Goal: Use online tool/utility: Utilize a website feature to perform a specific function

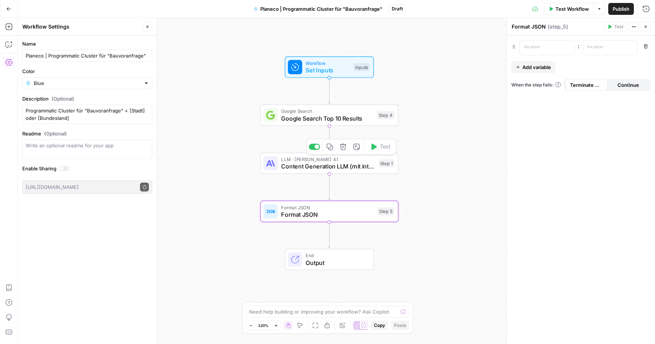
click at [327, 165] on span "Content Generation LLM (mit integrierter SEO-Optimierung)" at bounding box center [328, 166] width 94 height 9
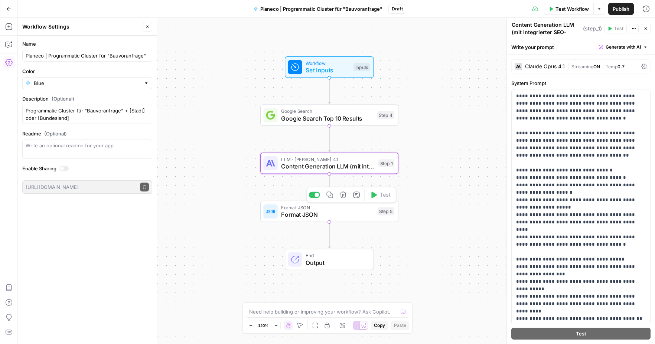
click at [337, 212] on span "Format JSON" at bounding box center [327, 214] width 93 height 9
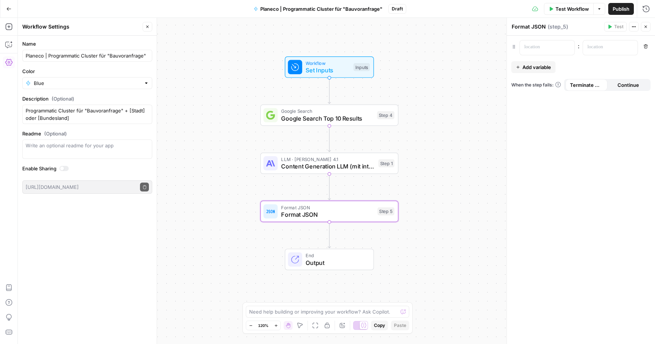
click at [10, 5] on button "Go Back" at bounding box center [8, 8] width 13 height 13
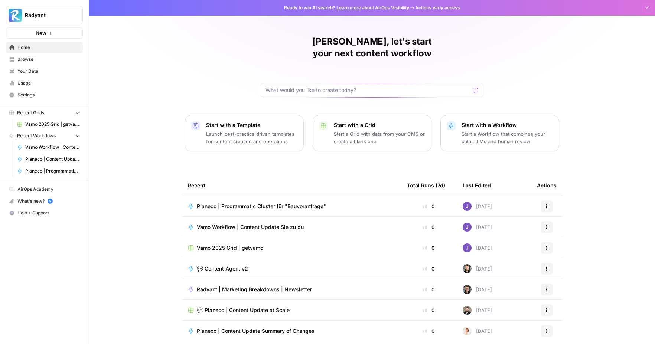
click at [265, 219] on td "Vamo Workflow | Content Update Sie zu du" at bounding box center [291, 227] width 219 height 20
click at [265, 224] on span "Vamo Workflow | Content Update Sie zu du" at bounding box center [250, 227] width 107 height 7
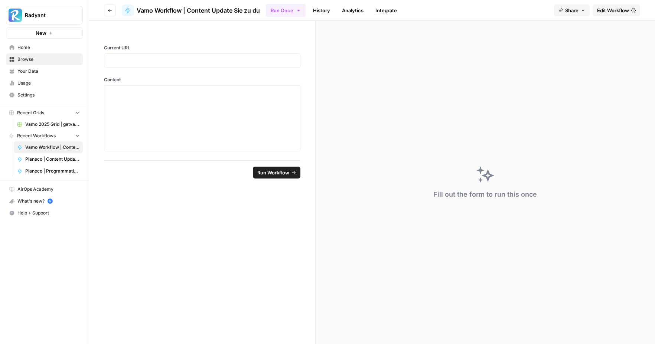
click at [606, 10] on span "Edit Workflow" at bounding box center [613, 10] width 32 height 7
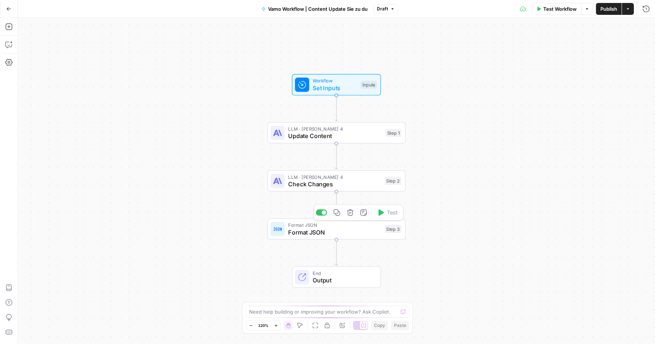
click at [328, 232] on span "Format JSON" at bounding box center [334, 232] width 93 height 9
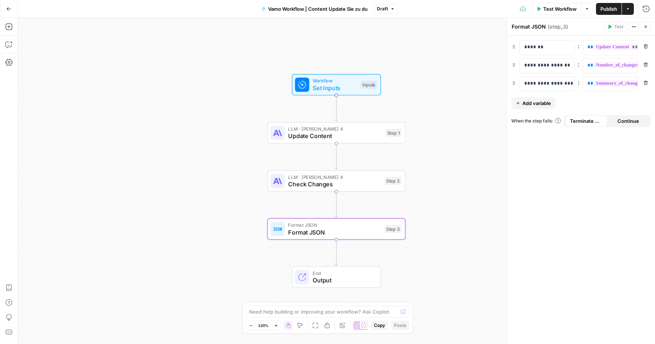
drag, startPoint x: 513, startPoint y: 27, endPoint x: 545, endPoint y: 29, distance: 32.7
click at [545, 29] on div "Format JSON Format JSON" at bounding box center [529, 26] width 38 height 9
click at [9, 12] on button "Go Back" at bounding box center [8, 8] width 13 height 13
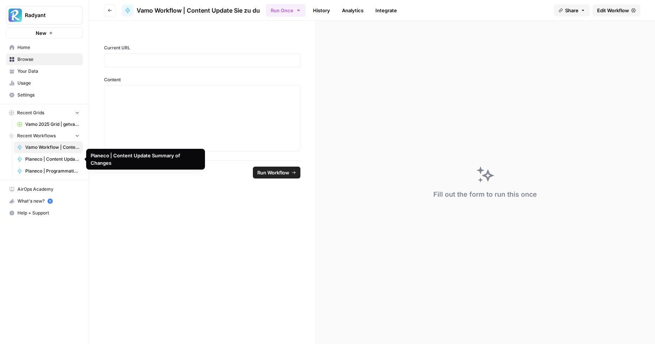
click at [45, 172] on span "Planeco | Programmatic Cluster für "Bauvoranfrage"" at bounding box center [52, 171] width 54 height 7
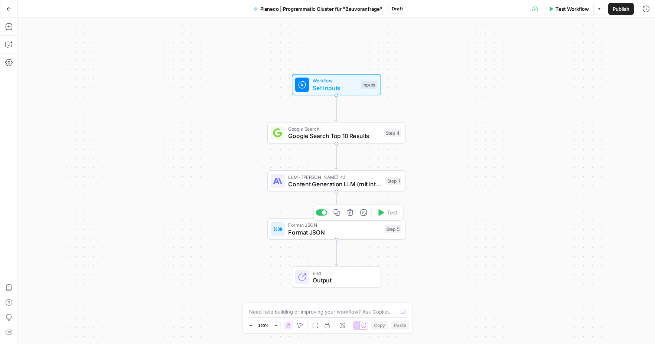
click at [311, 230] on span "Format JSON" at bounding box center [334, 232] width 93 height 9
